Goal: Task Accomplishment & Management: Manage account settings

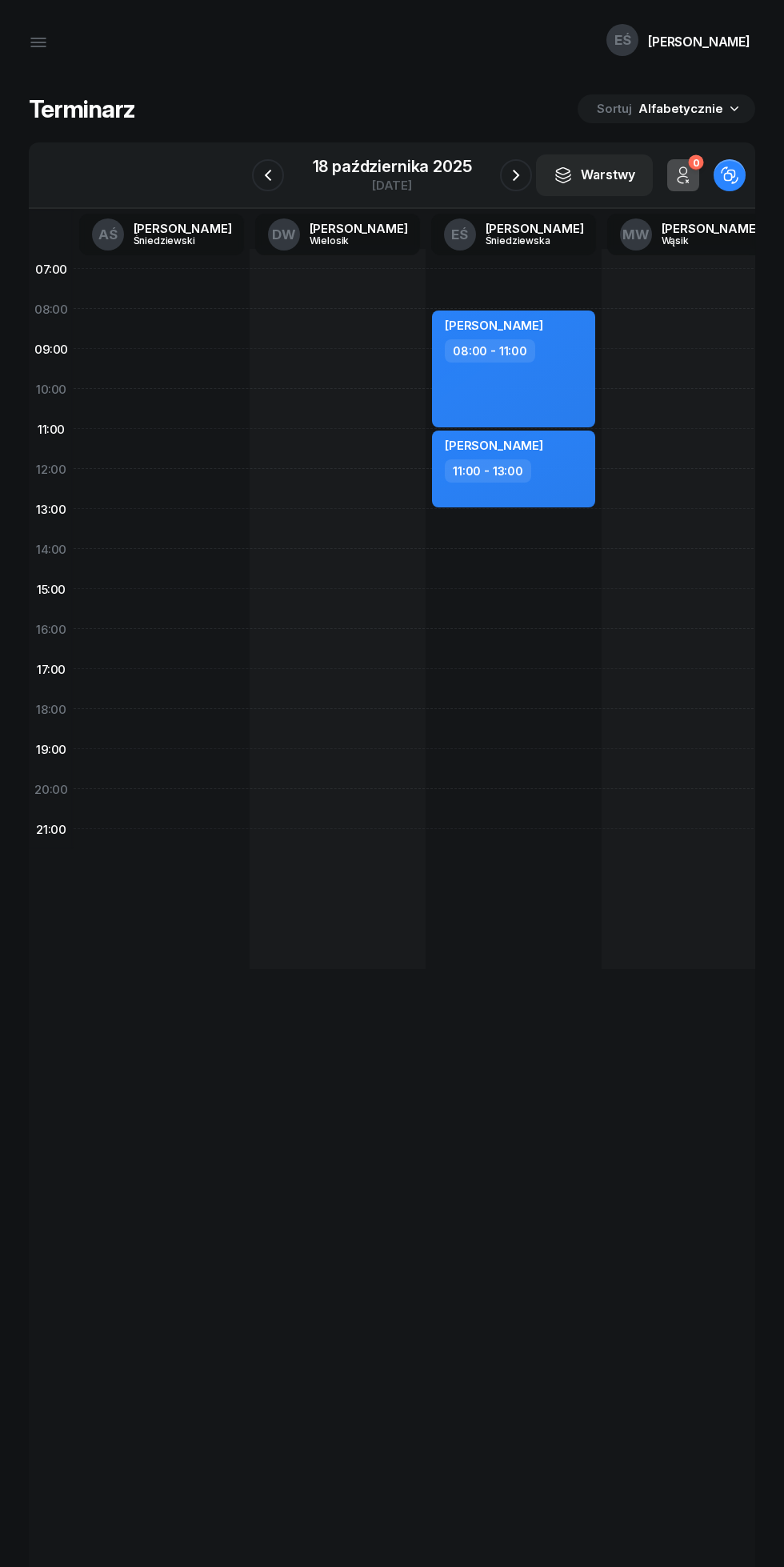
click at [268, 175] on icon "button" at bounding box center [267, 175] width 19 height 19
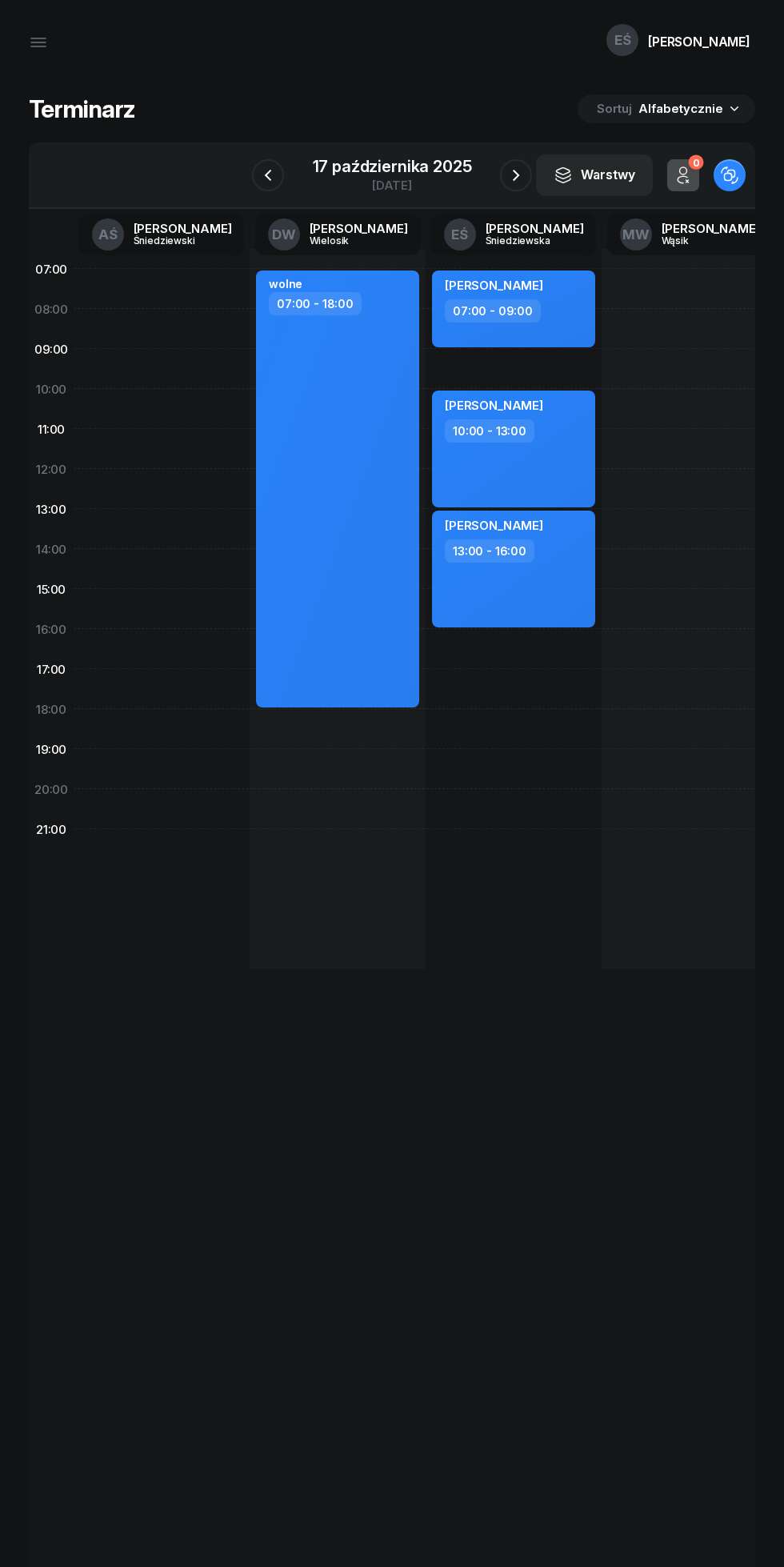
click at [269, 166] on icon "button" at bounding box center [267, 175] width 19 height 19
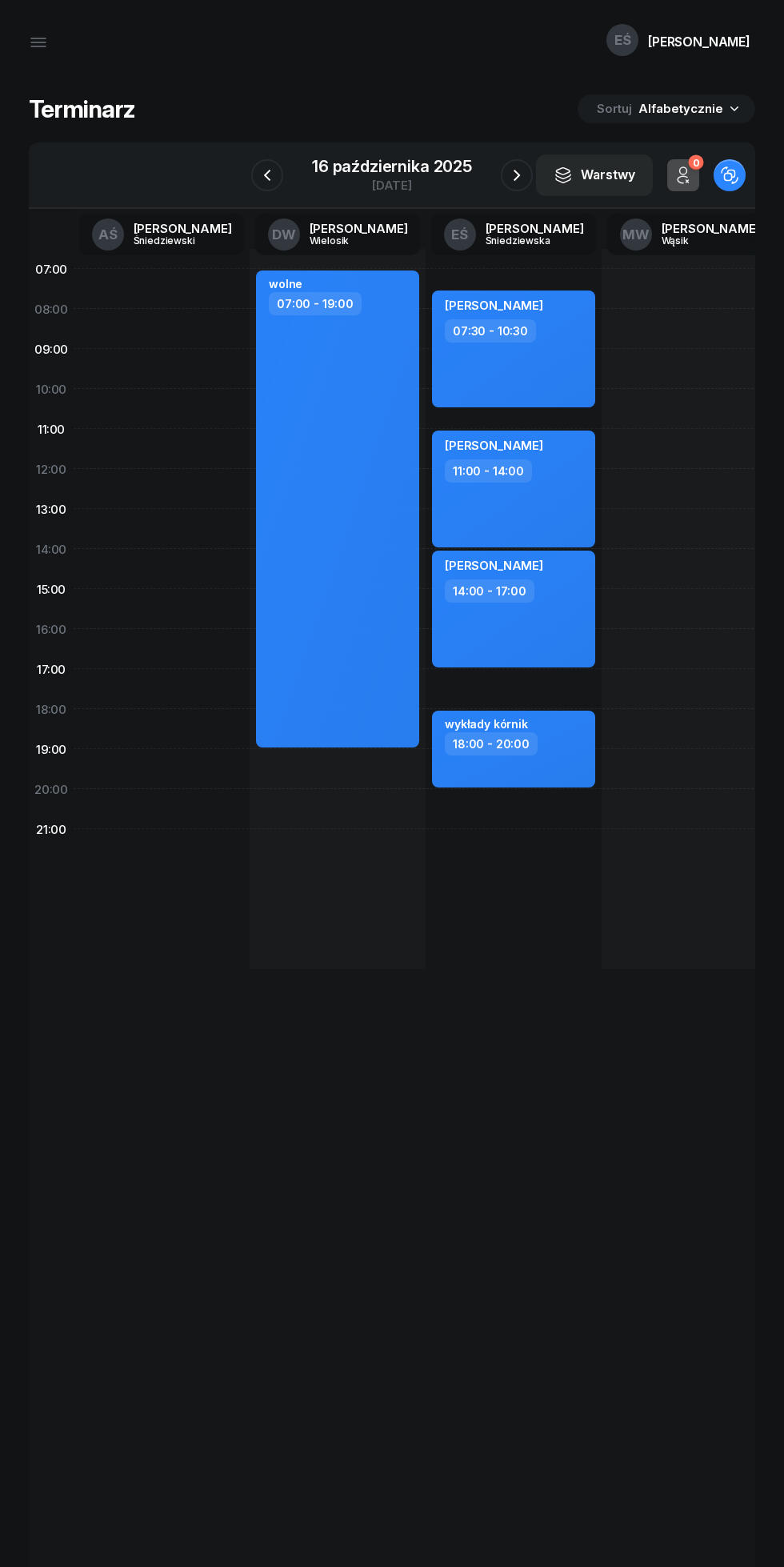
click at [263, 183] on icon "button" at bounding box center [266, 175] width 19 height 19
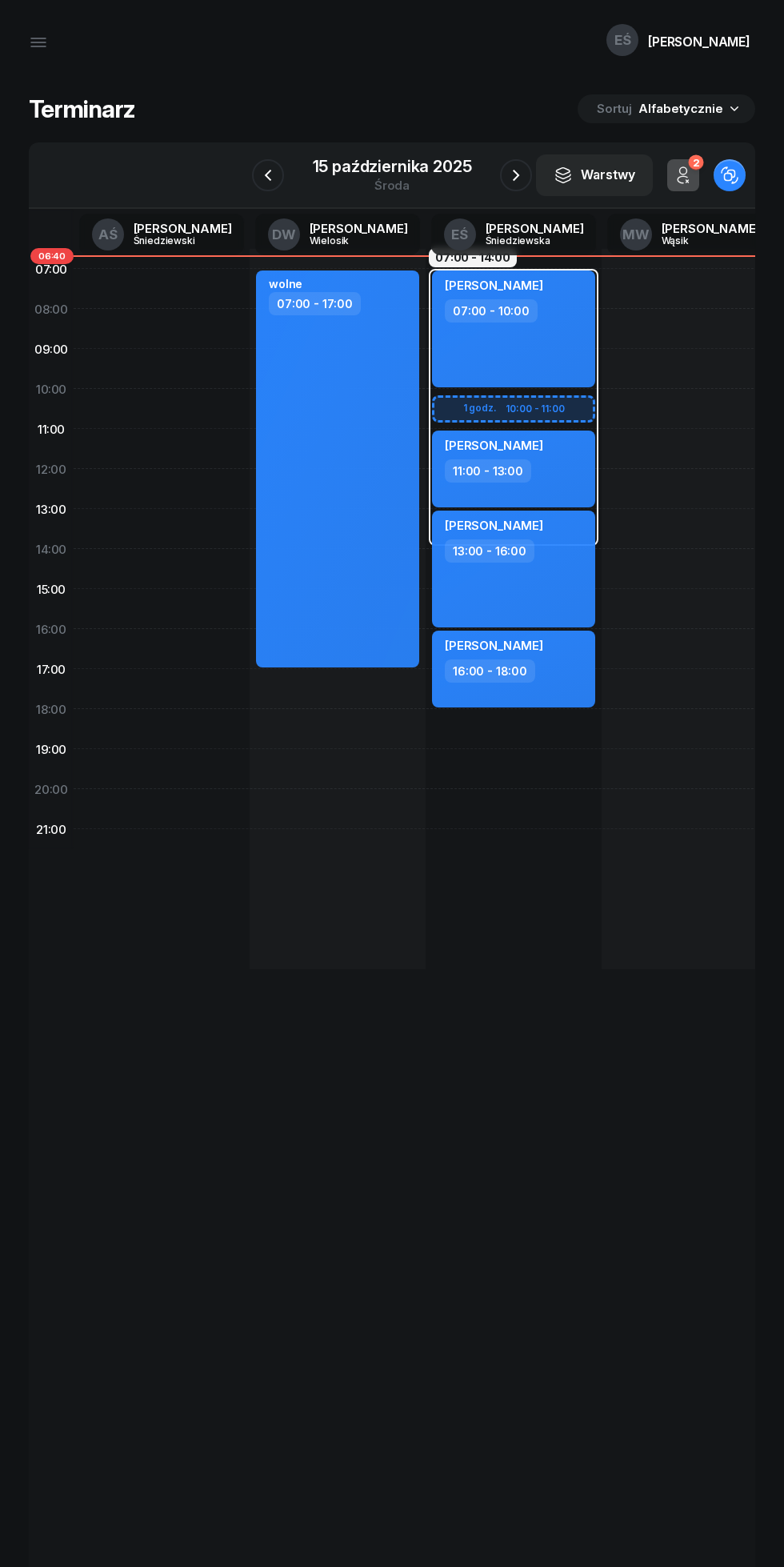
click at [515, 175] on icon "button" at bounding box center [516, 175] width 19 height 19
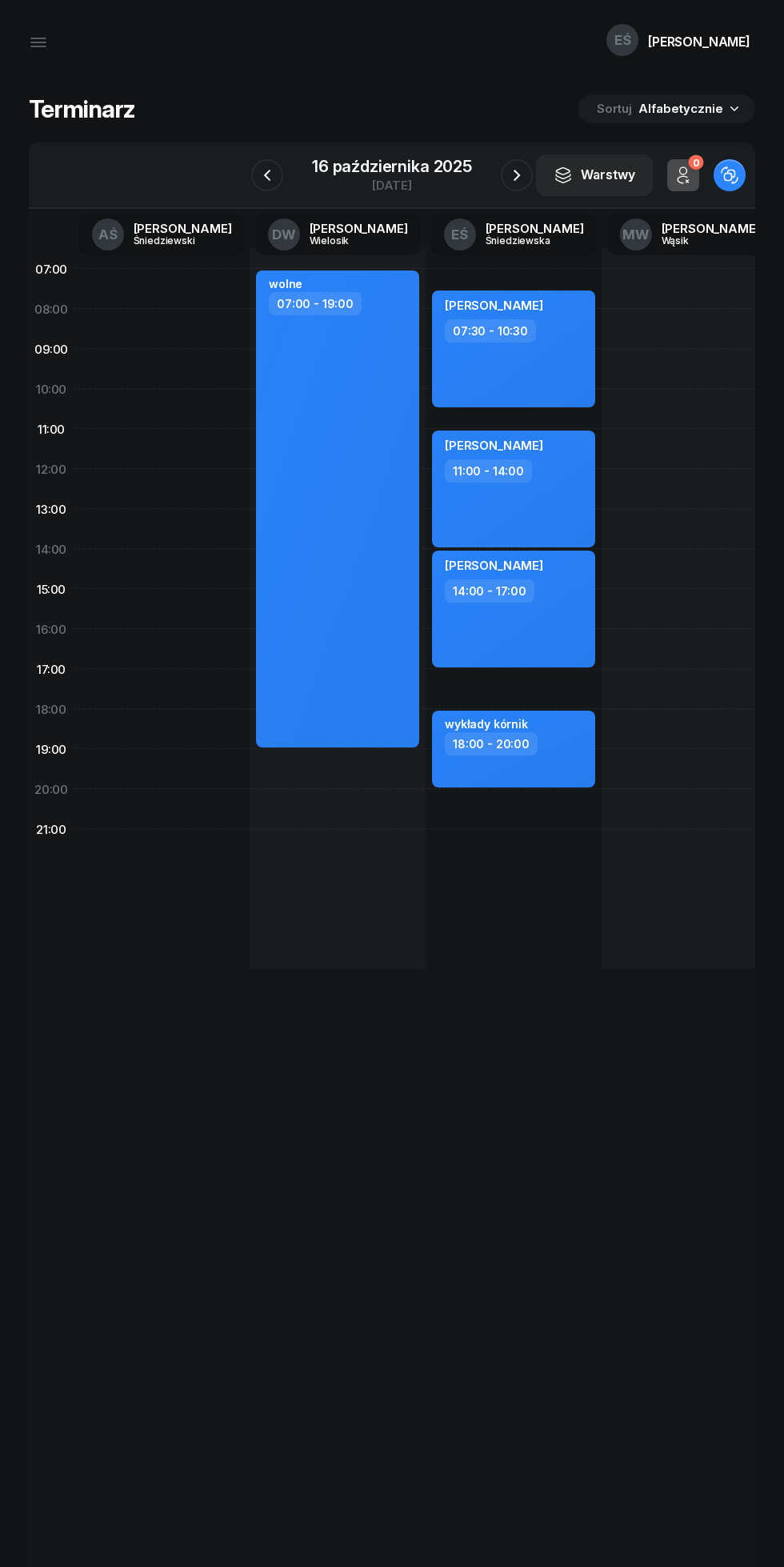
click at [508, 172] on icon "button" at bounding box center [516, 175] width 19 height 19
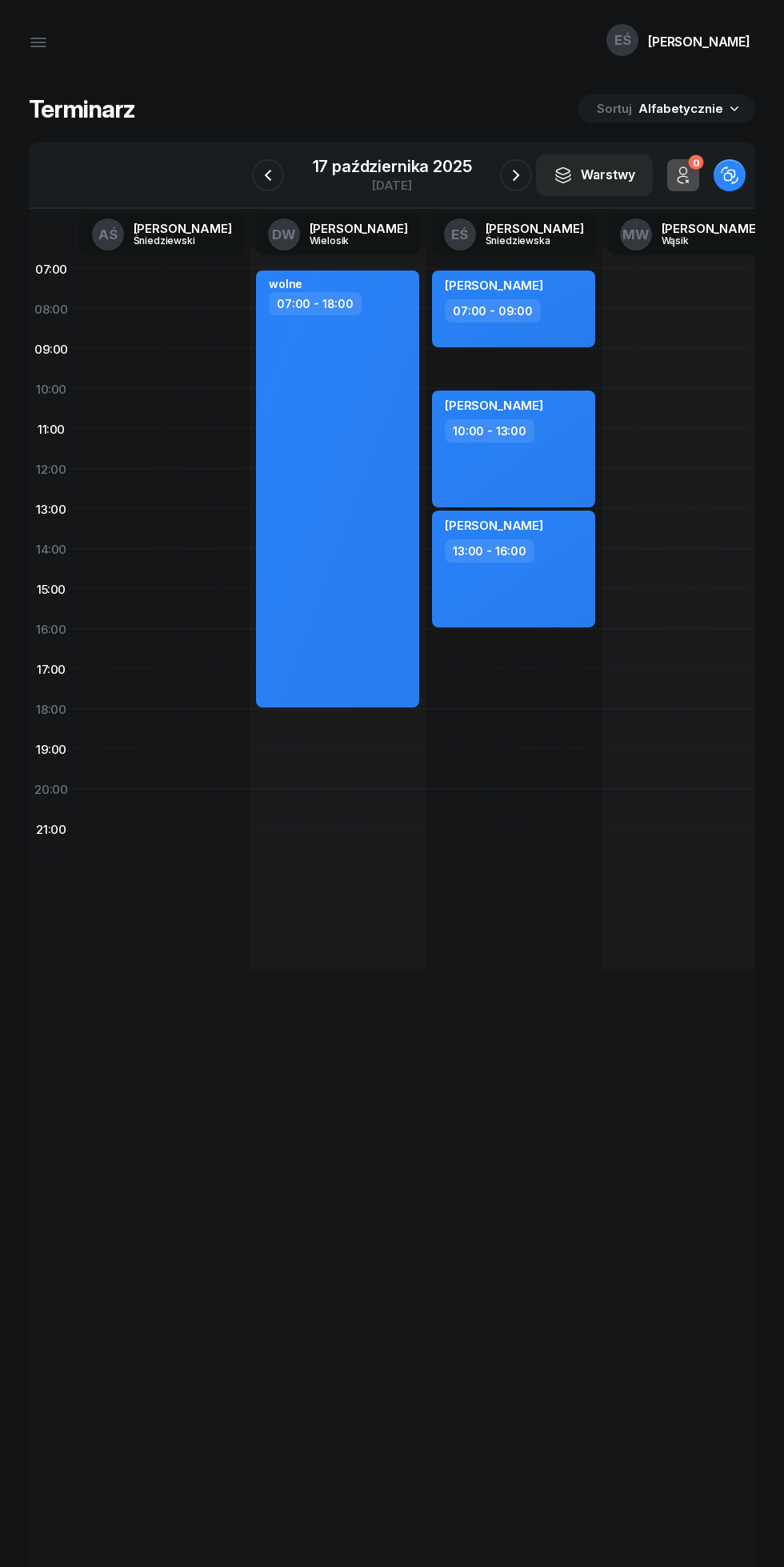
scroll to position [0, 23]
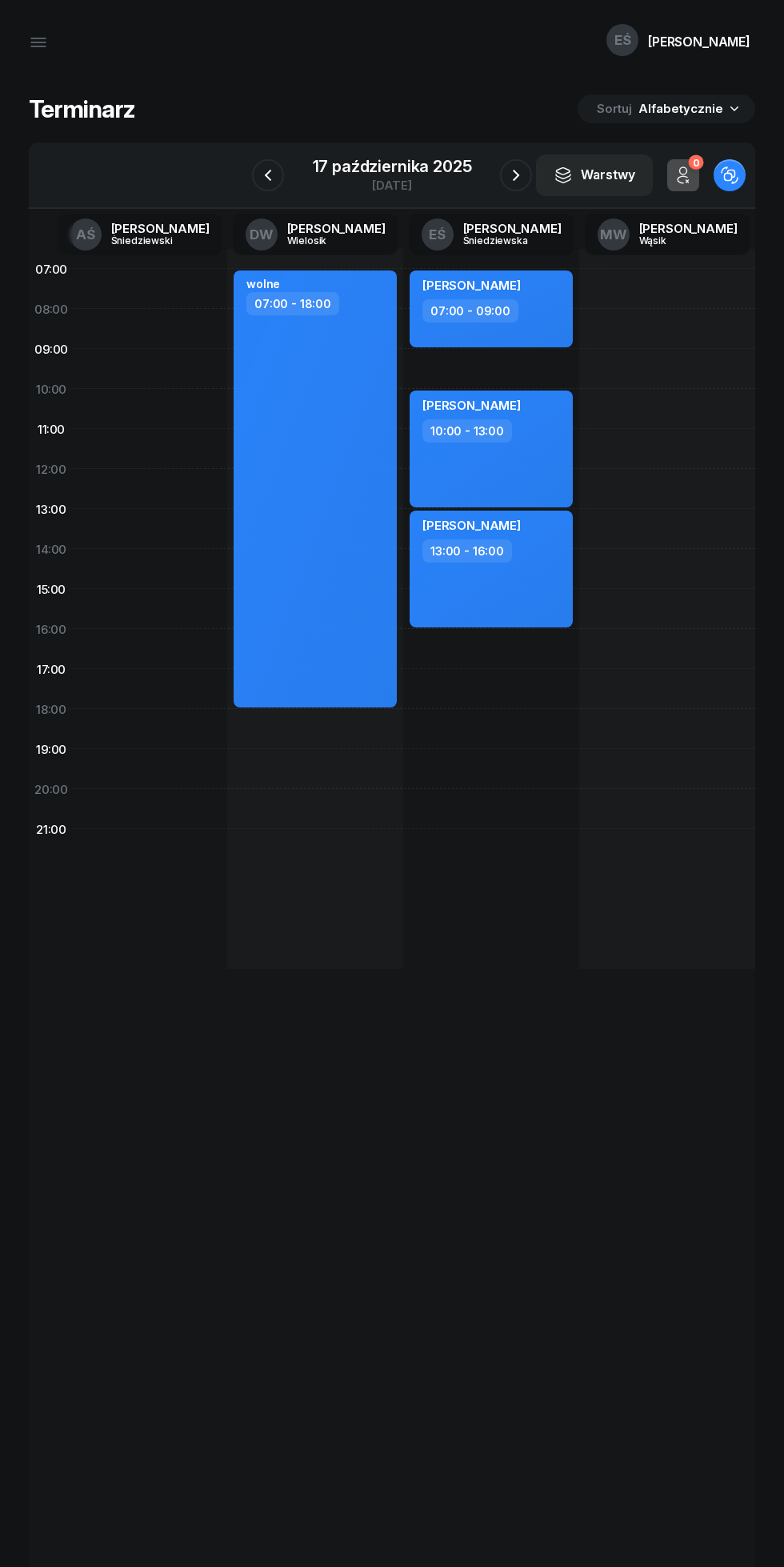
click at [507, 183] on icon "button" at bounding box center [516, 175] width 19 height 19
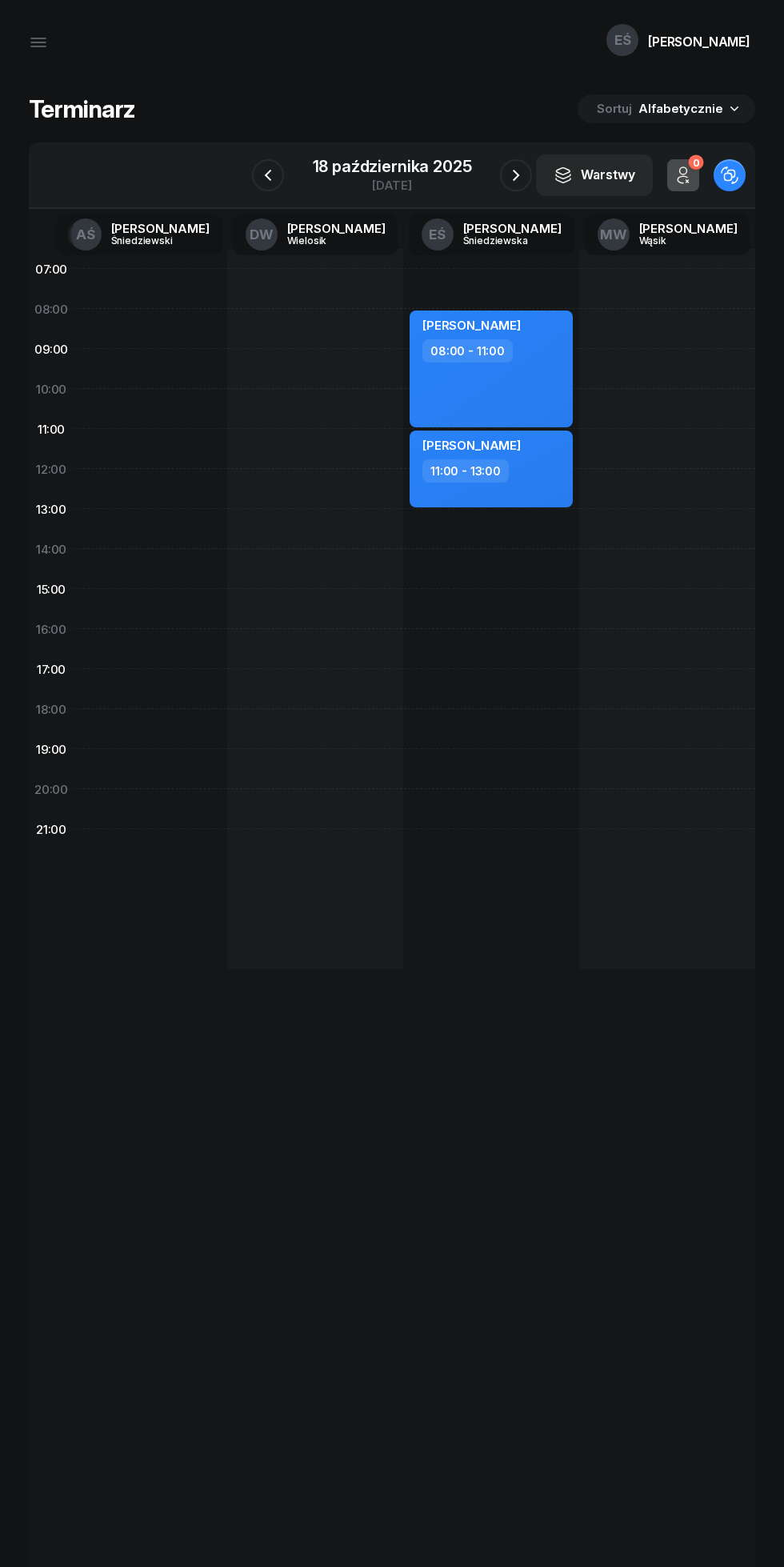
click at [481, 170] on div "18 października 2025 sobota" at bounding box center [392, 175] width 197 height 46
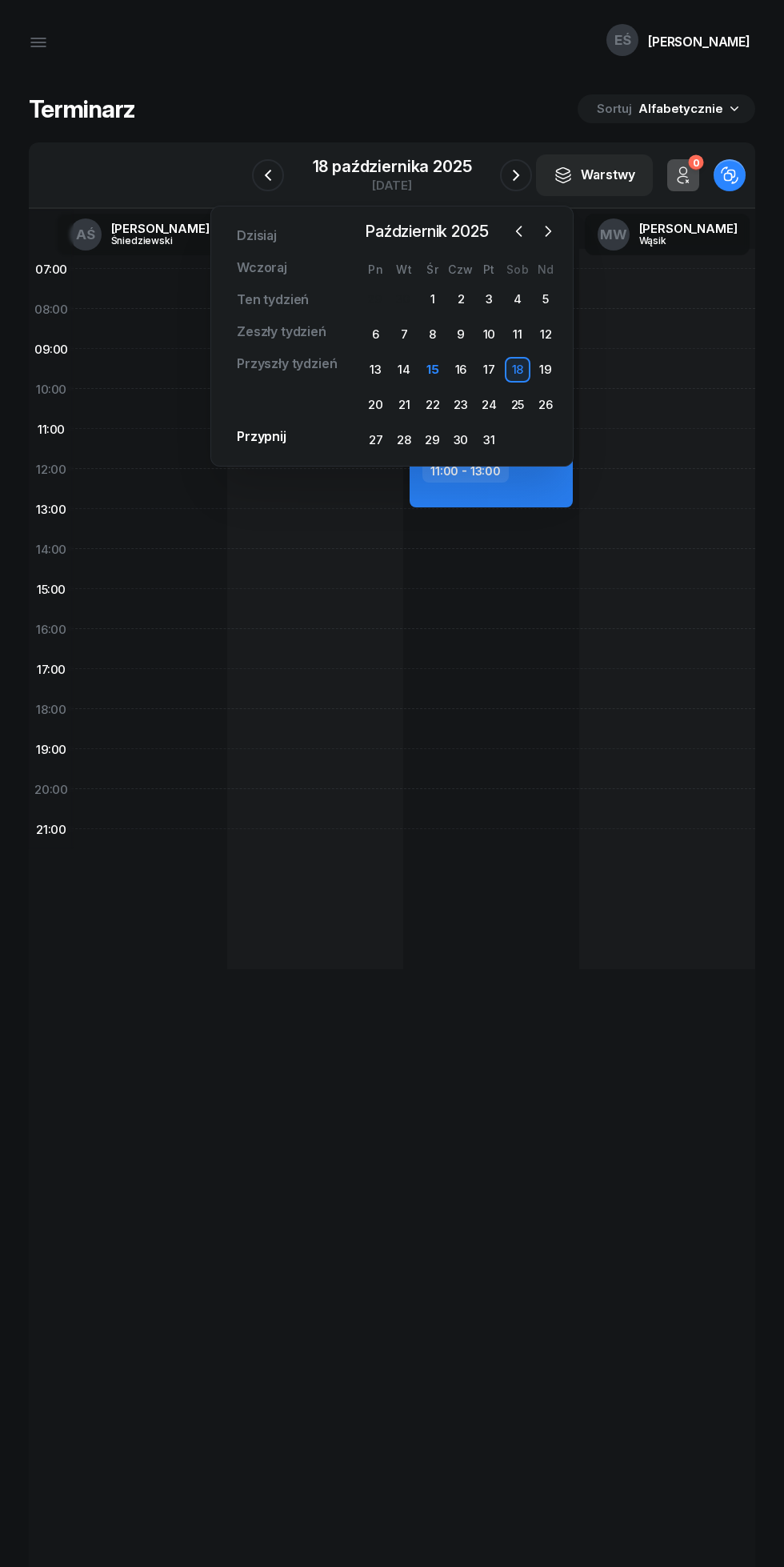
click at [543, 377] on div "19" at bounding box center [545, 369] width 25 height 25
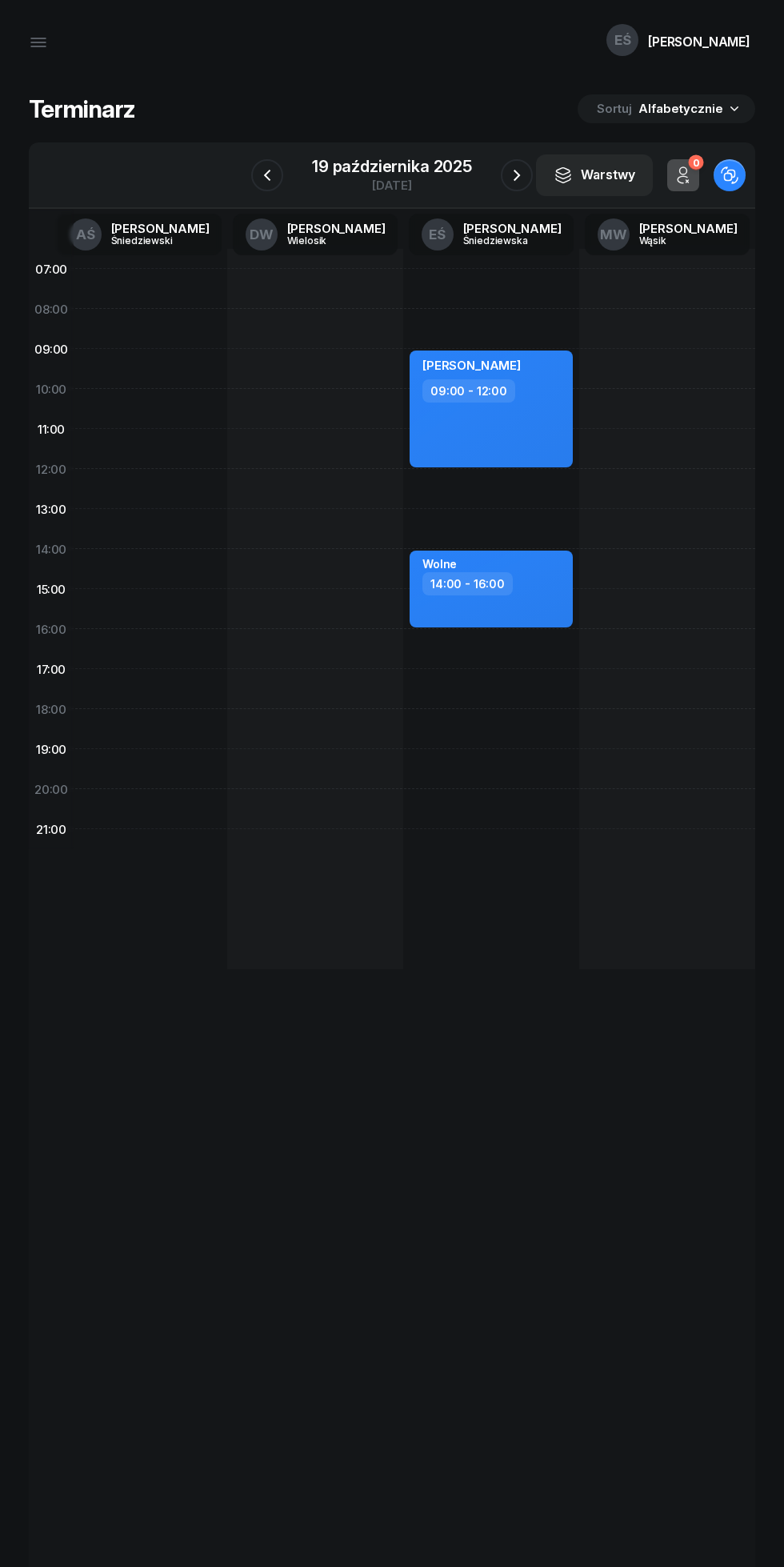
click at [525, 590] on div "14:00 - 16:00" at bounding box center [492, 584] width 141 height 24
select select "14"
select select "16"
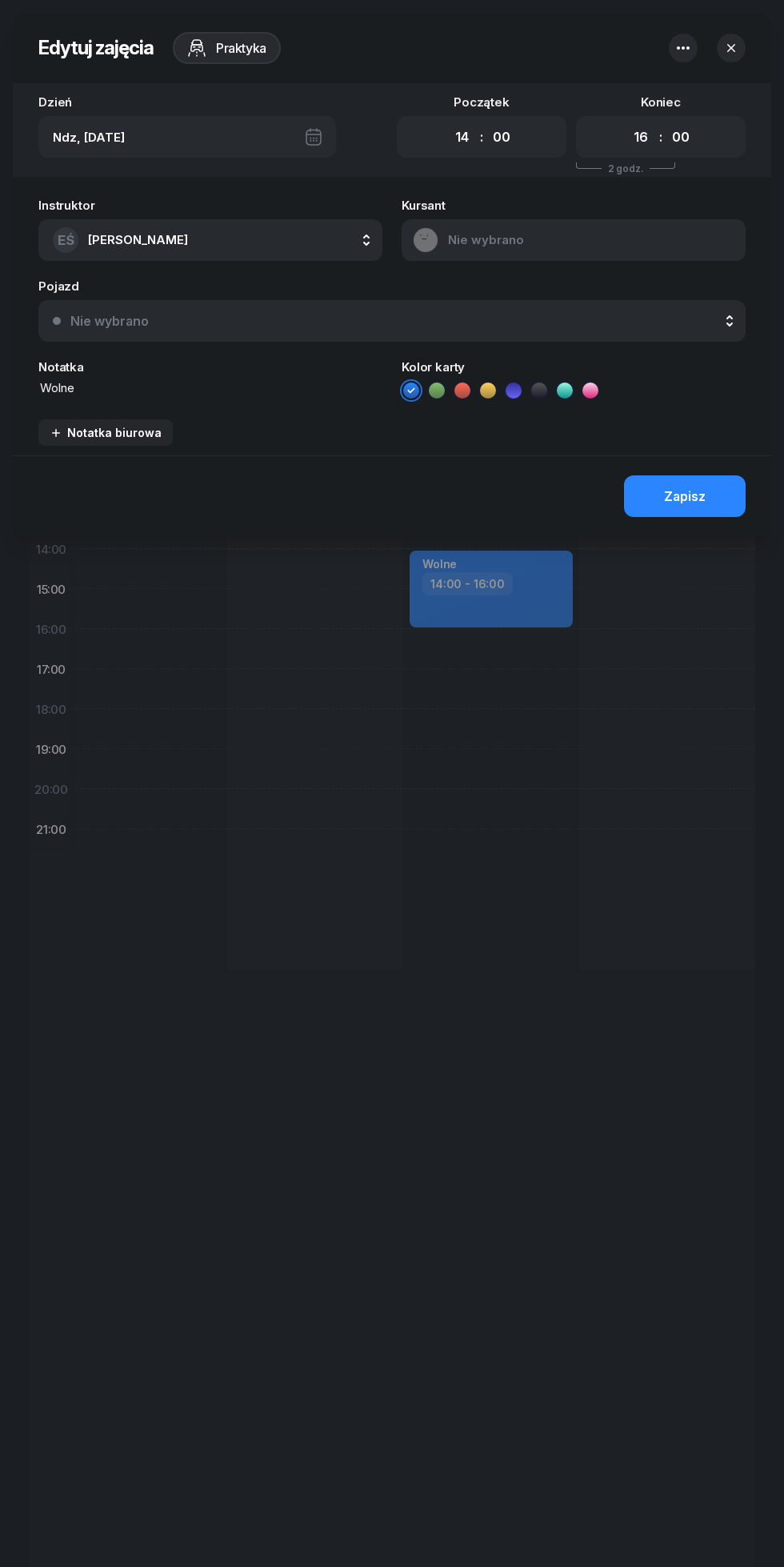
click at [681, 47] on icon "button" at bounding box center [683, 48] width 13 height 3
click at [612, 97] on div "Usuń" at bounding box center [612, 96] width 30 height 14
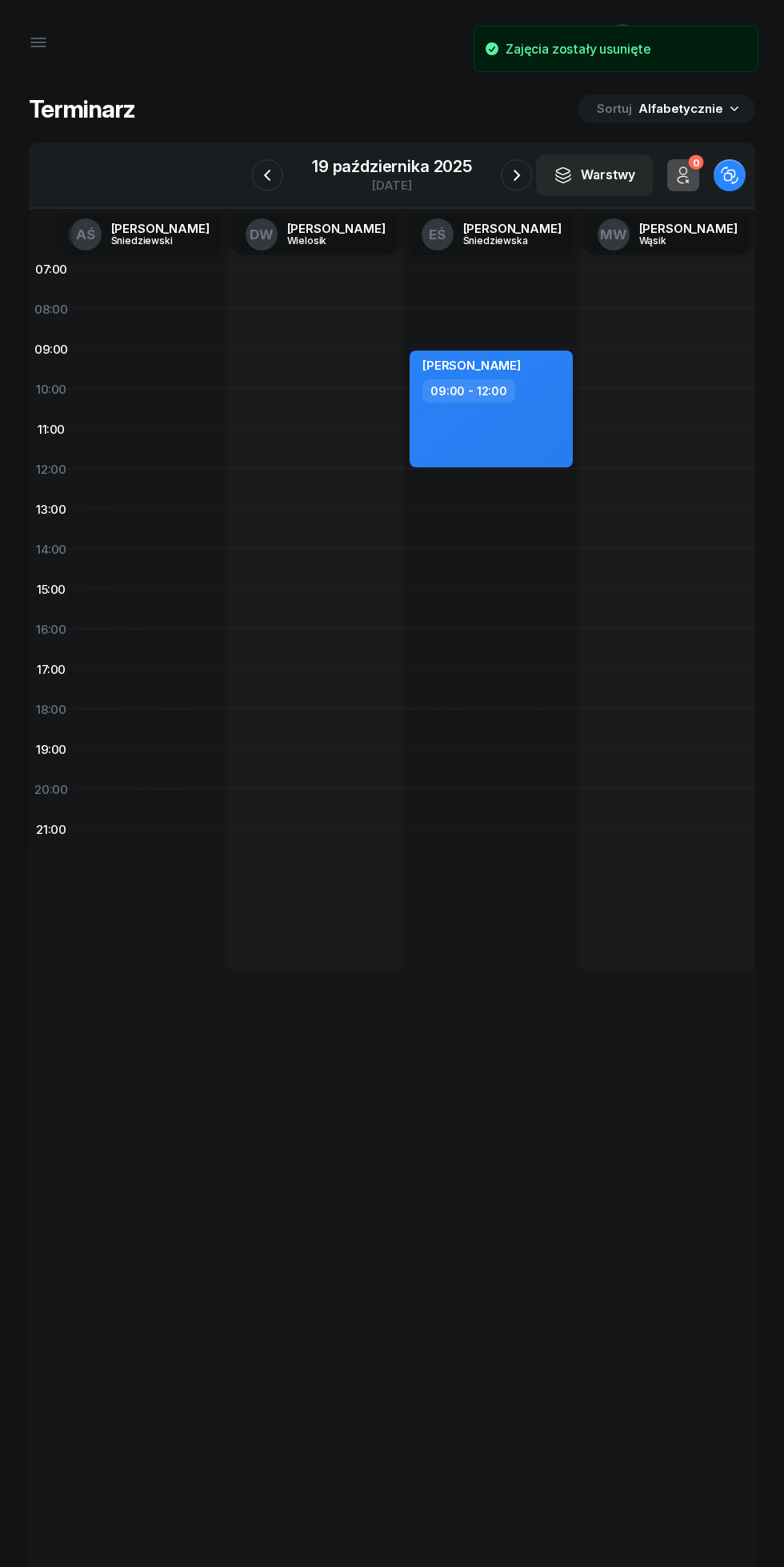
click at [440, 509] on div "IRYNA BIELIK 09:00 - 12:00" at bounding box center [491, 609] width 176 height 720
select select "13"
select select "15"
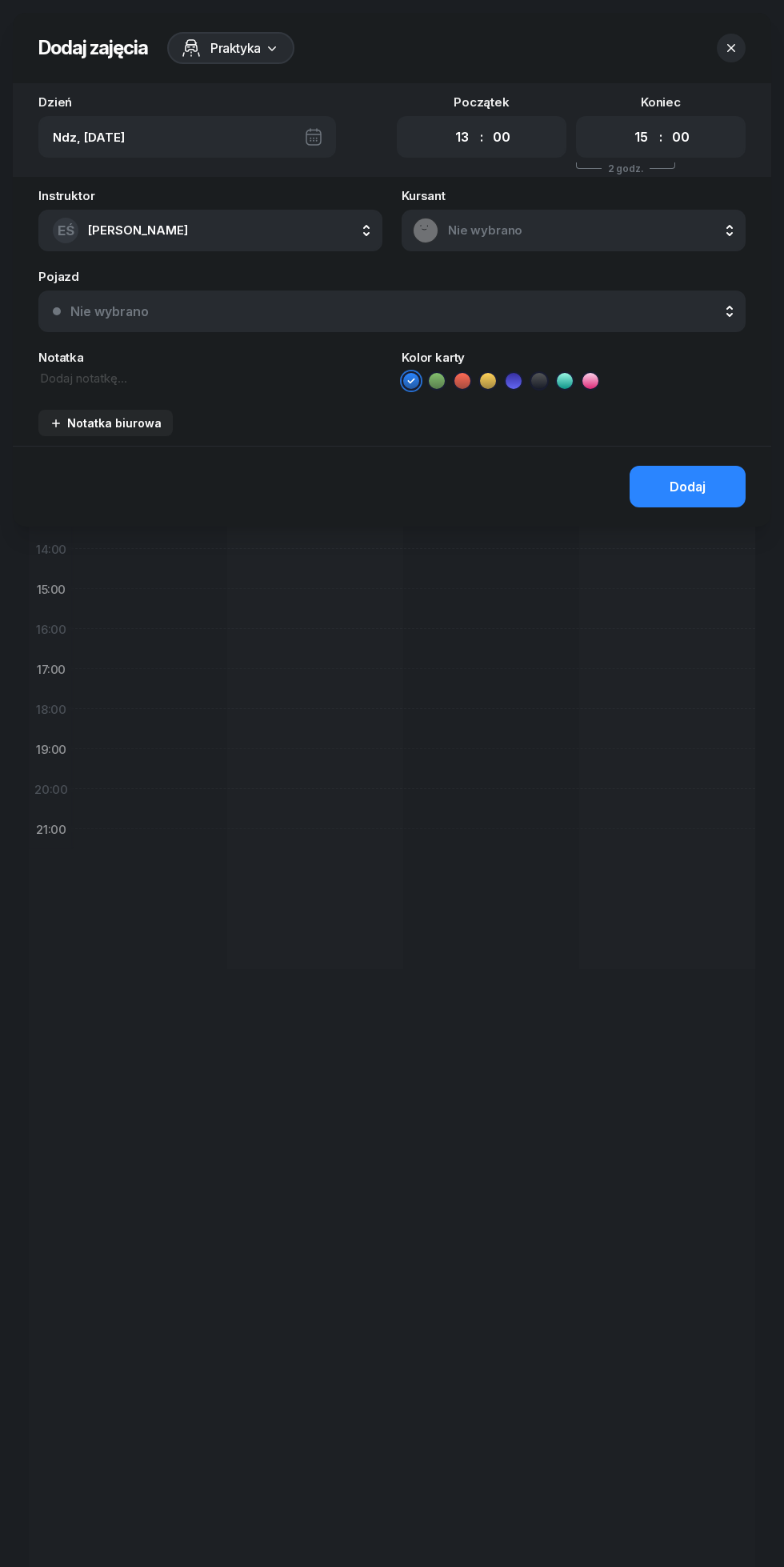
click at [454, 137] on select "00 01 02 03 04 05 06 07 08 09 10 11 12 13 14 15 16 17 18 19 20 21 22 23" at bounding box center [461, 137] width 30 height 28
select select "12"
click at [446, 123] on select "00 01 02 03 04 05 06 07 08 09 10 11 12 13 14 15 16 17 18 19 20 21 22 23" at bounding box center [461, 137] width 30 height 28
click at [462, 234] on span "Nie wybrano" at bounding box center [591, 230] width 287 height 14
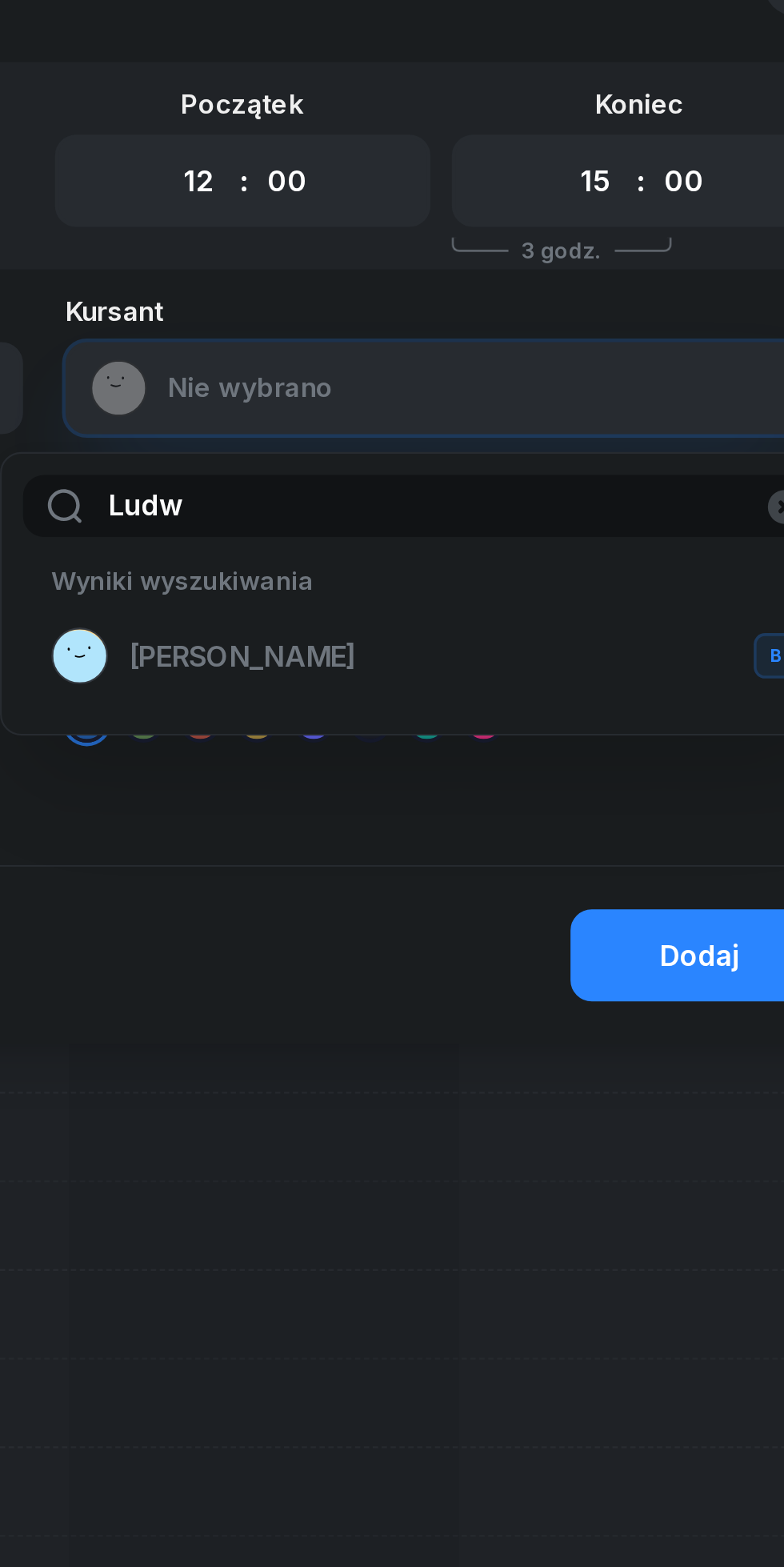
type input "Ludw"
click at [457, 353] on span "Natasza Ludwiczak" at bounding box center [481, 352] width 102 height 15
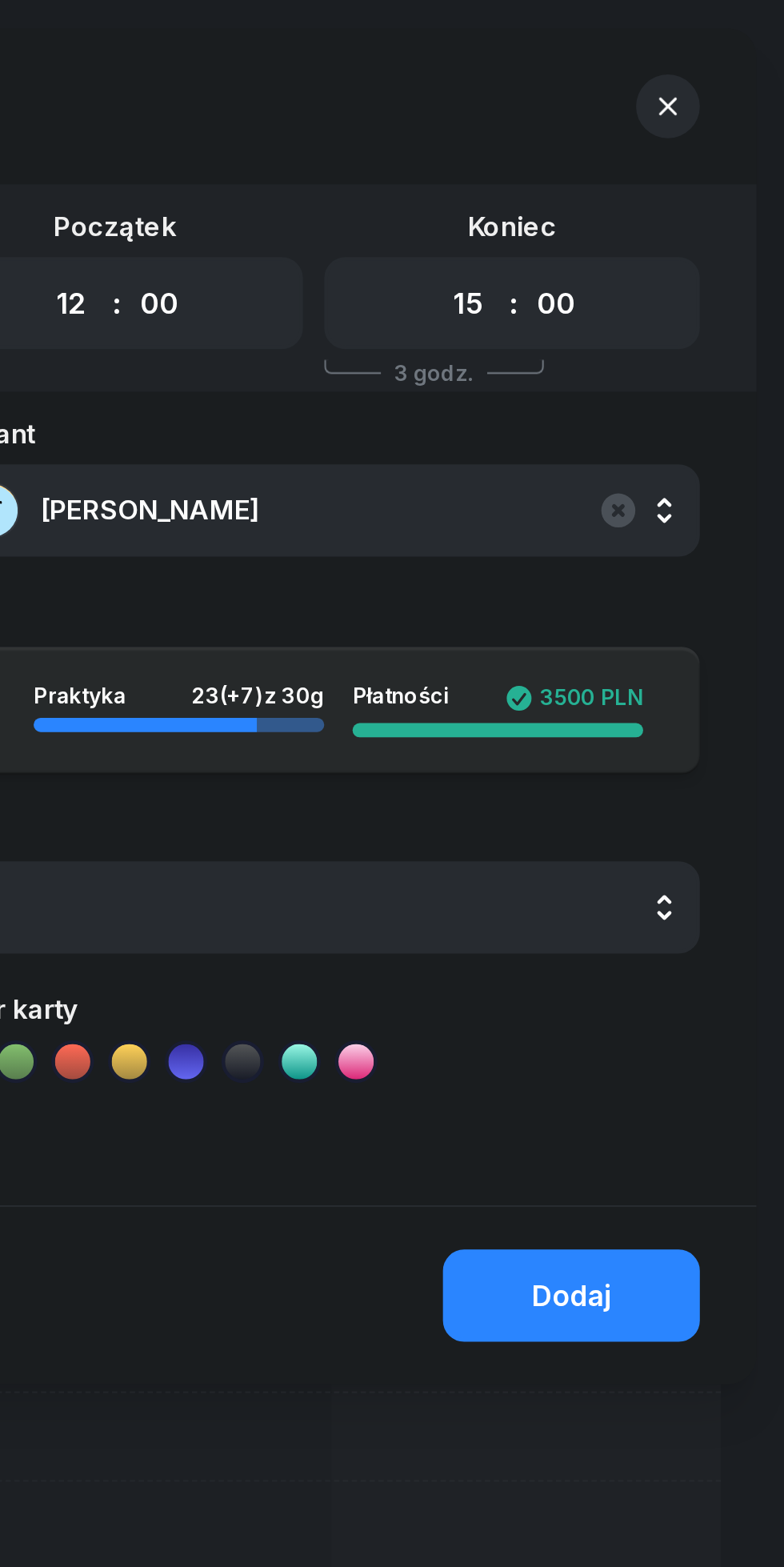
click at [695, 582] on div "Dodaj" at bounding box center [687, 585] width 36 height 15
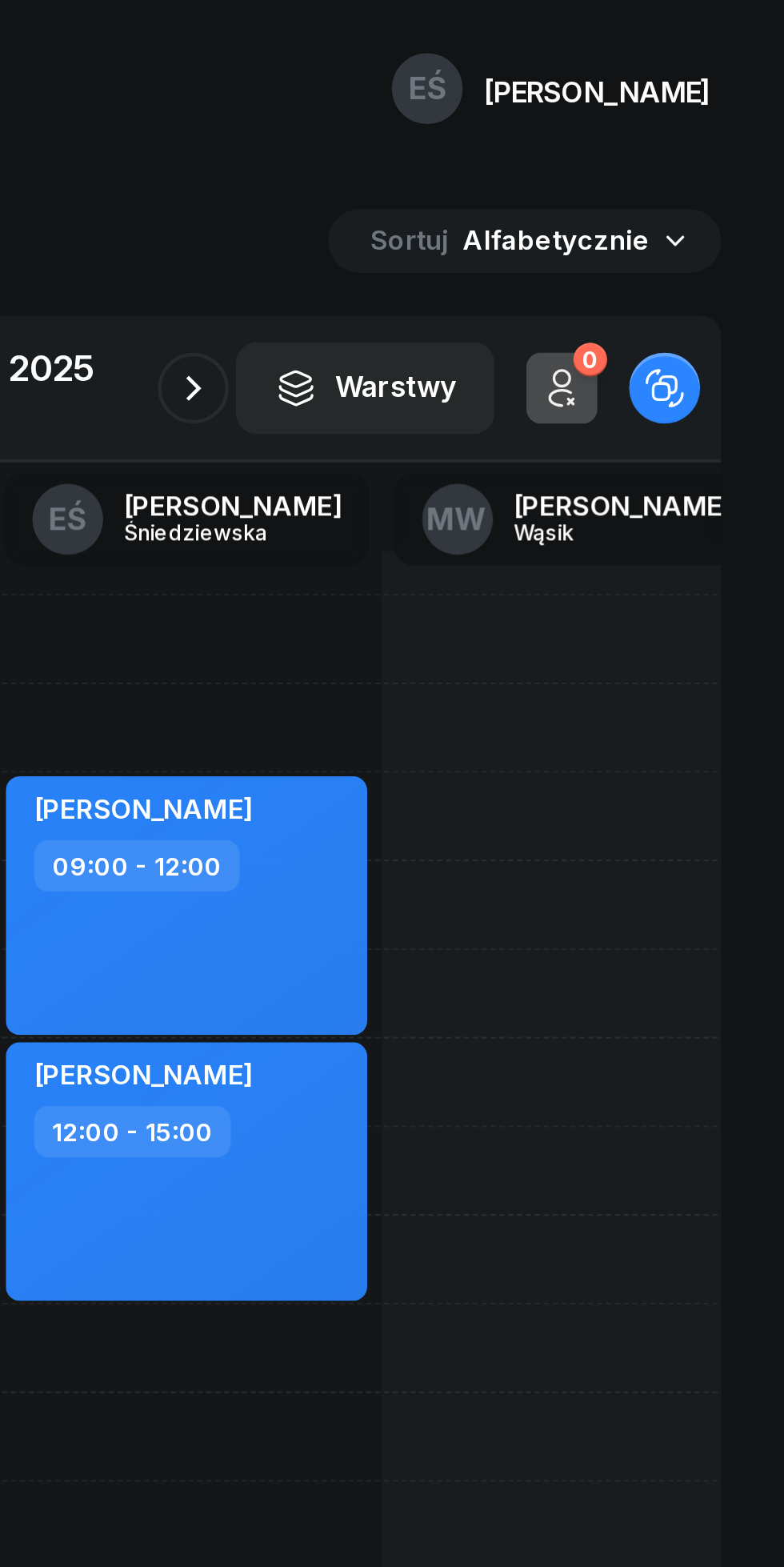
click at [456, 165] on div "19 października 2025" at bounding box center [392, 166] width 160 height 16
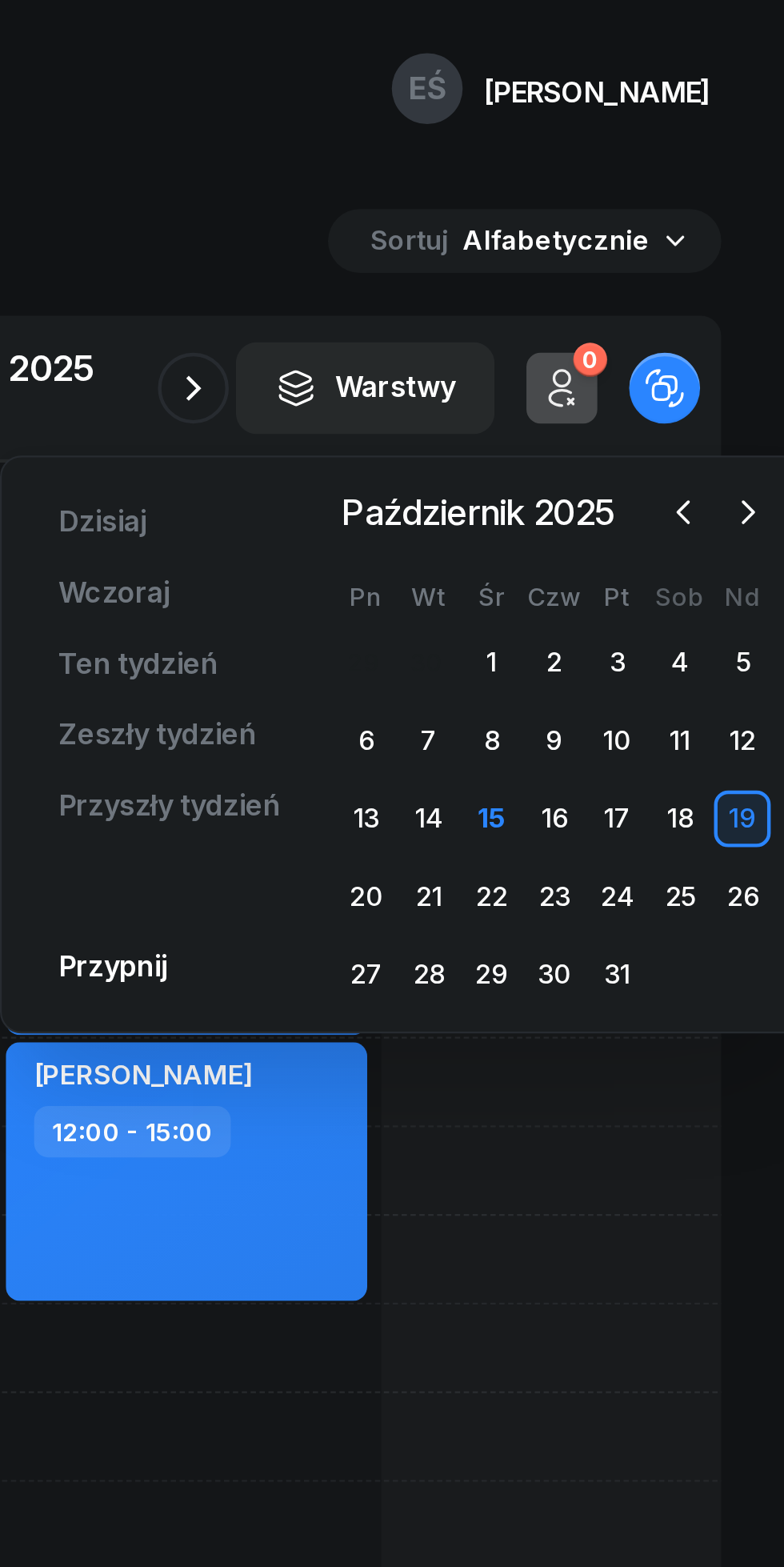
click at [678, 405] on div "23" at bounding box center [679, 405] width 25 height 25
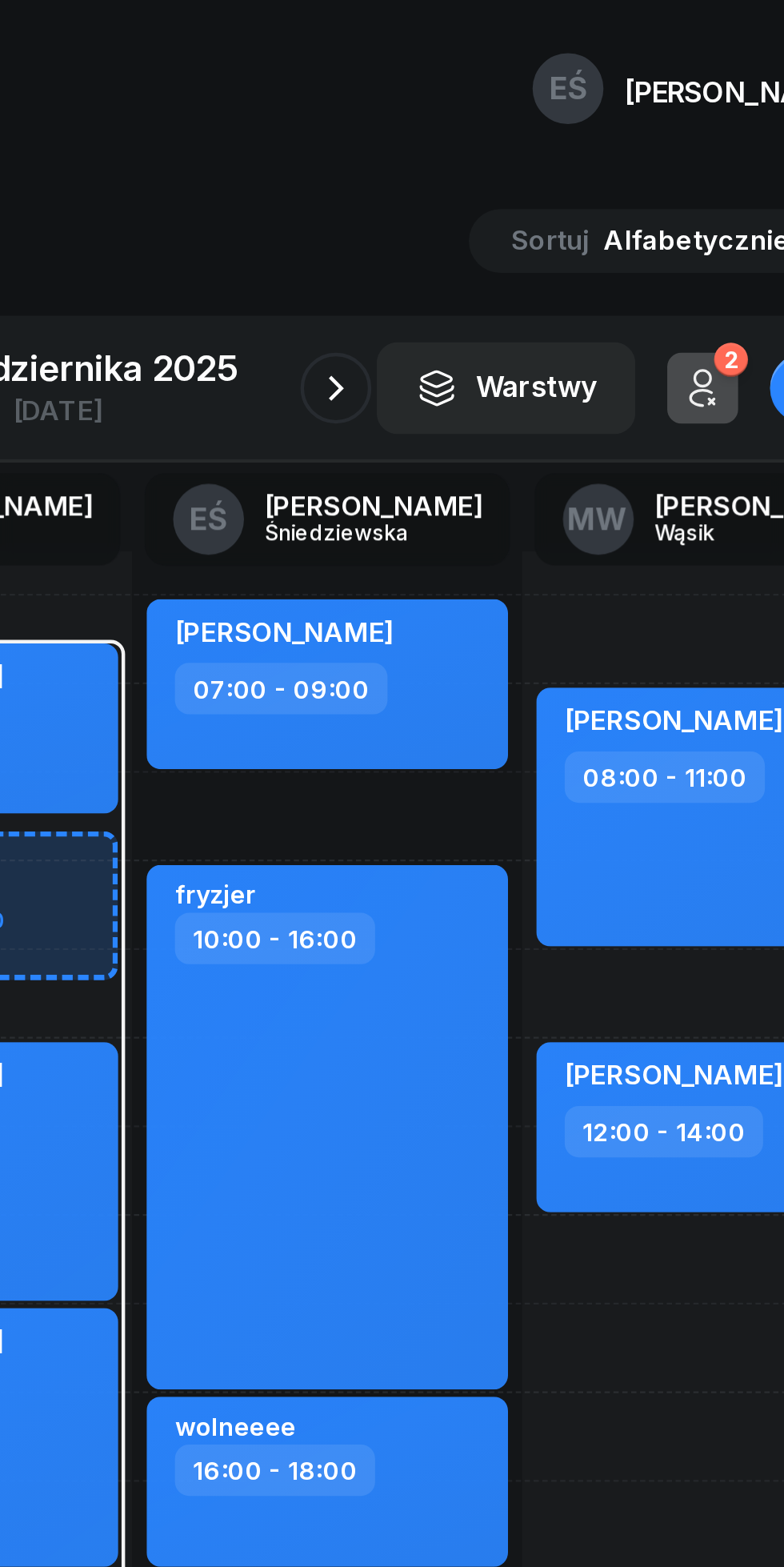
click at [658, 396] on div "Natasza Ludwiczak 08:00 - 11:00" at bounding box center [690, 369] width 164 height 117
select select "08"
select select "11"
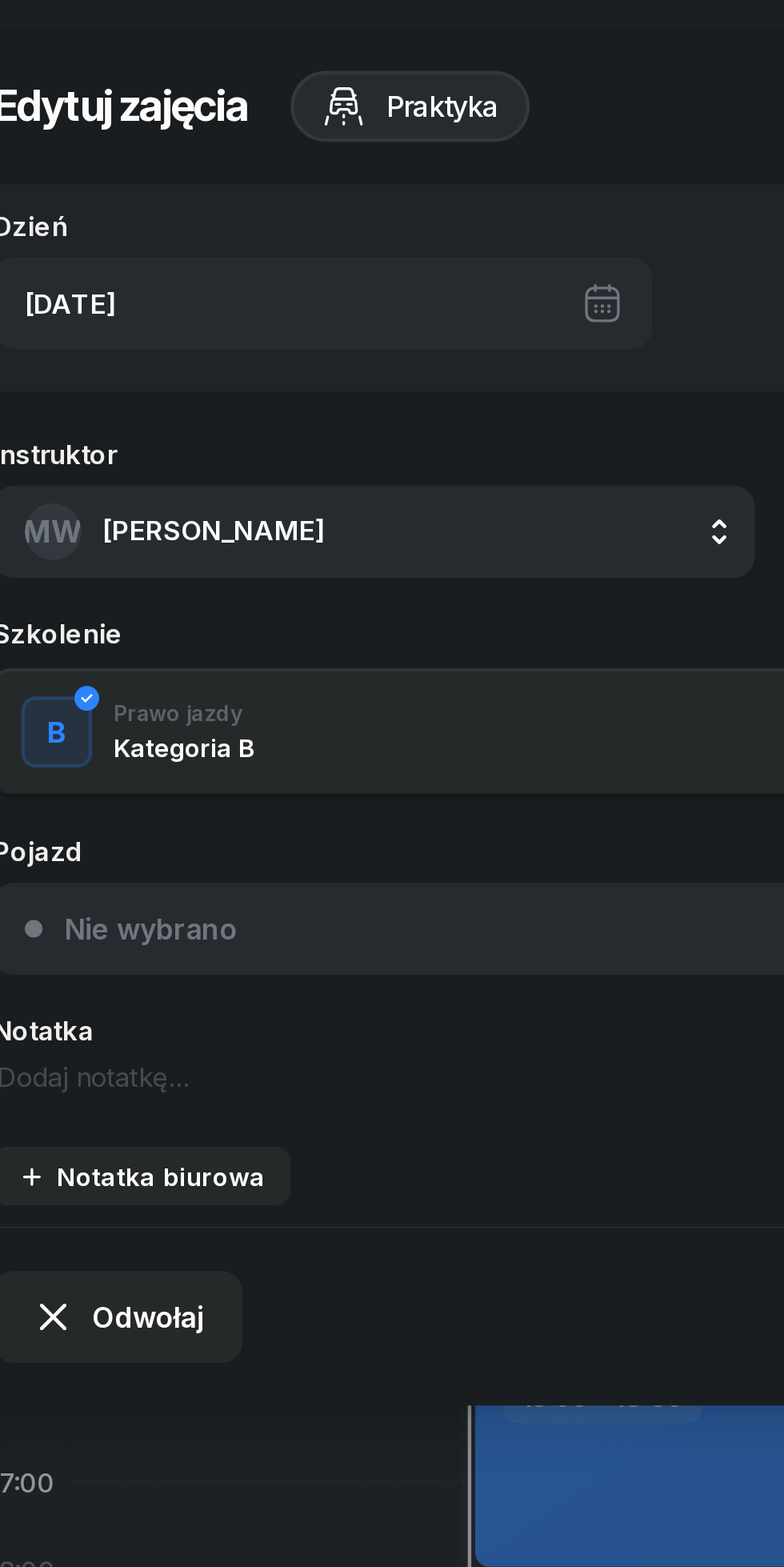
click at [113, 585] on div "Odwołaj" at bounding box center [94, 595] width 78 height 19
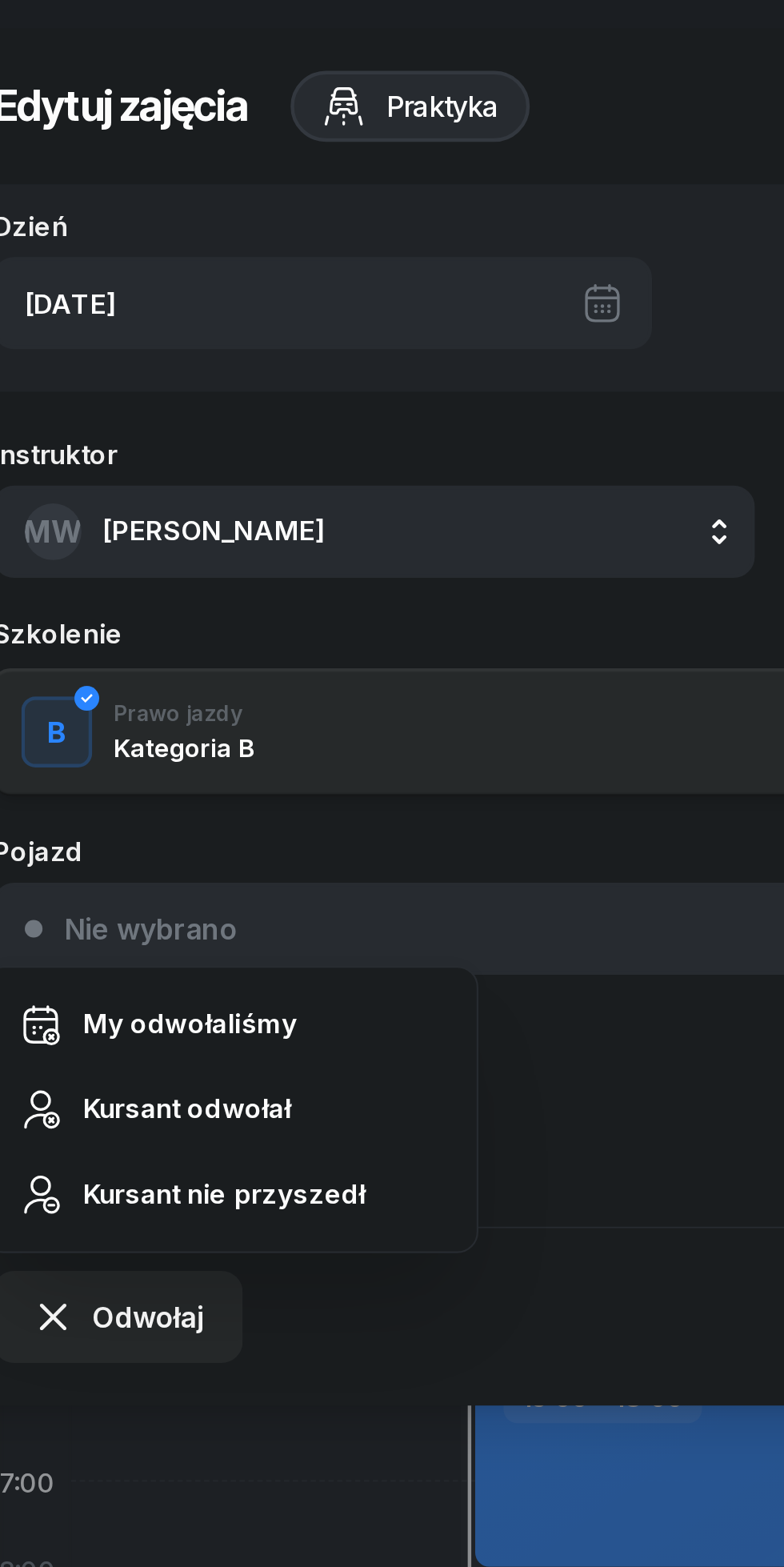
click at [93, 460] on div "My odwołaliśmy" at bounding box center [127, 462] width 97 height 14
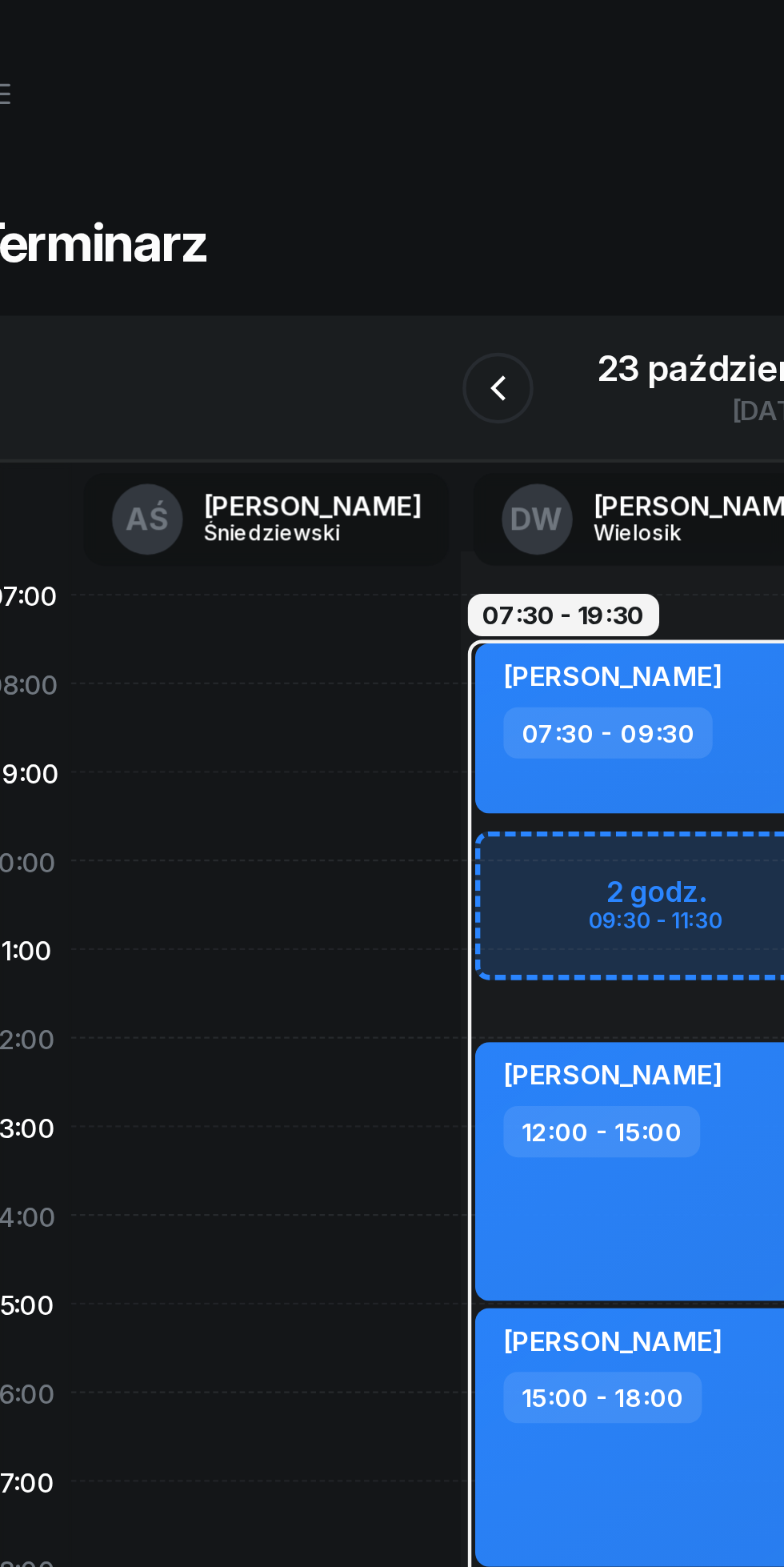
scroll to position [0, 23]
